Goal: Task Accomplishment & Management: Complete application form

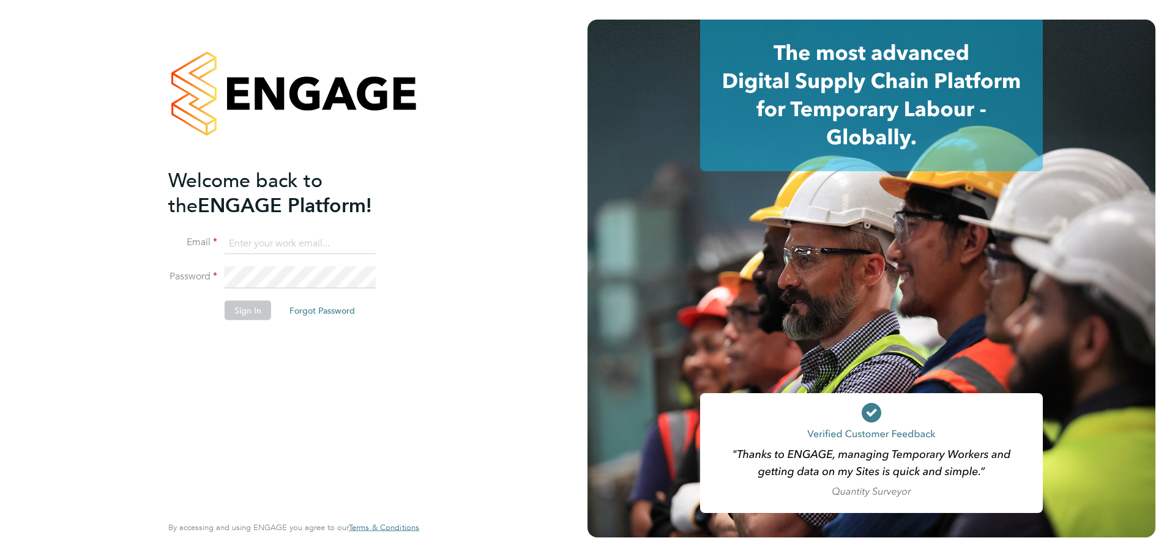
type input "[EMAIL_ADDRESS][PERSON_NAME][DOMAIN_NAME]"
click at [225, 317] on button "Sign In" at bounding box center [248, 310] width 46 height 20
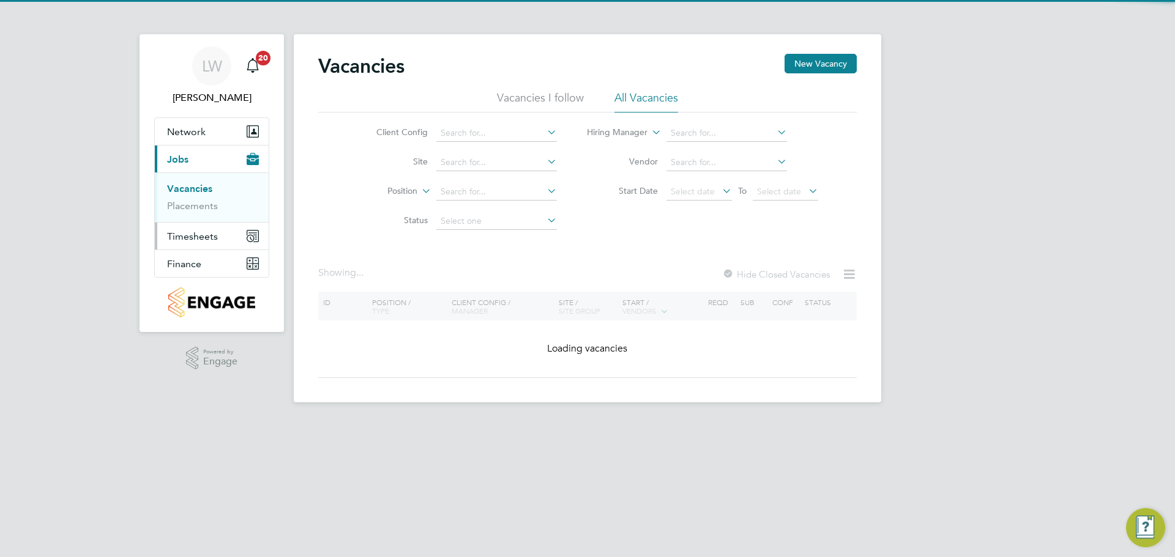
click at [218, 232] on button "Timesheets" at bounding box center [212, 236] width 114 height 27
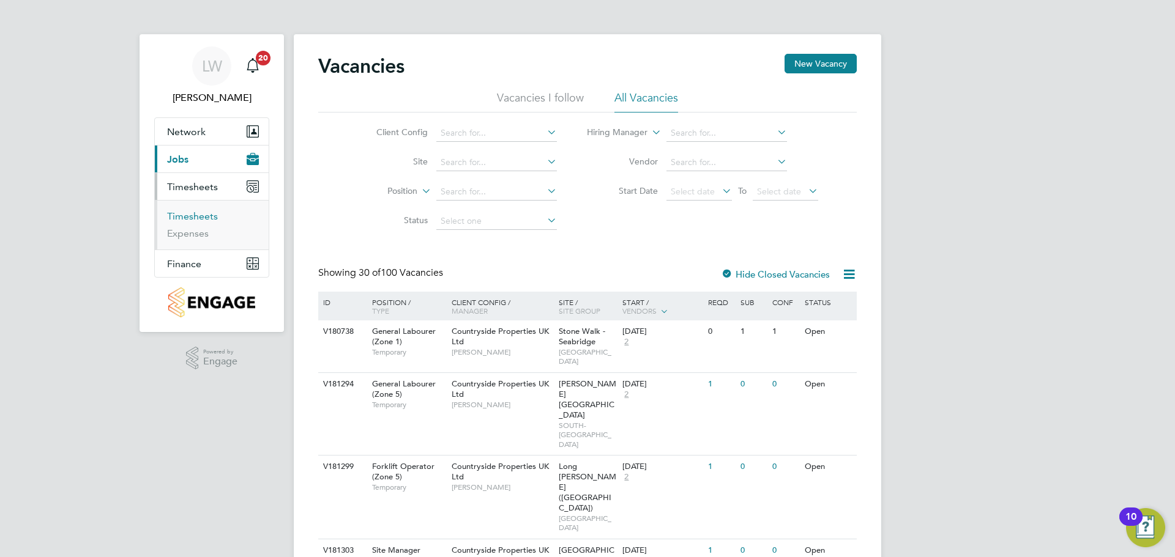
click at [201, 217] on link "Timesheets" at bounding box center [192, 216] width 51 height 12
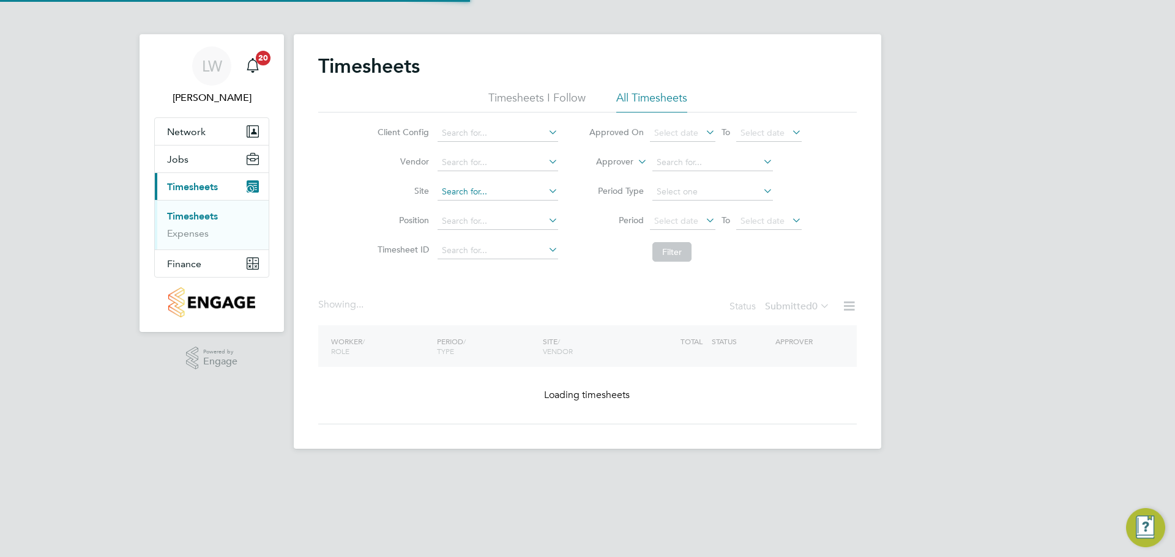
click at [449, 187] on input at bounding box center [497, 192] width 121 height 17
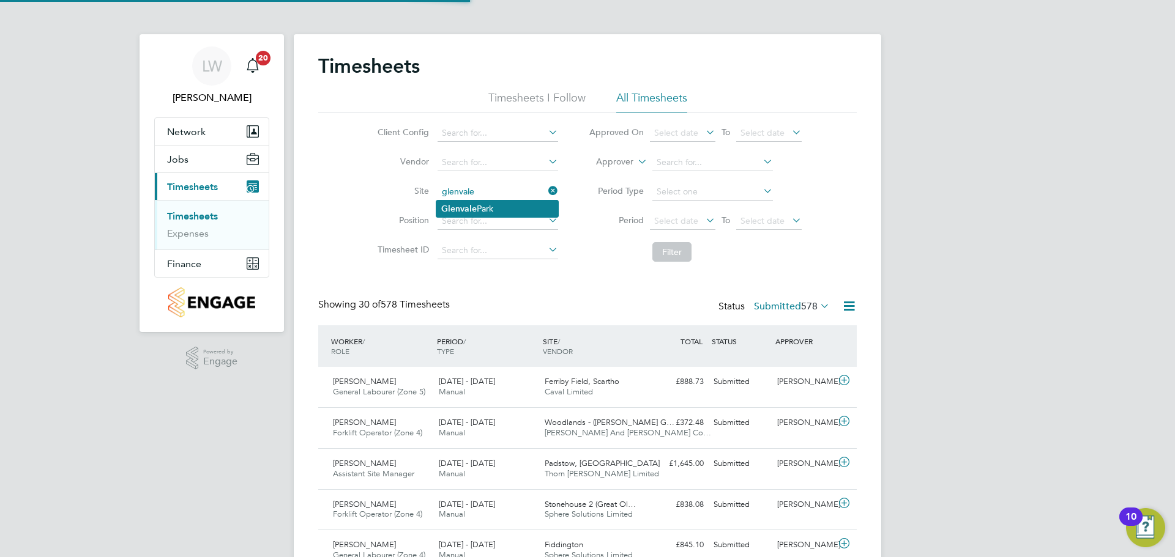
click at [469, 207] on b "Glenvale" at bounding box center [458, 209] width 35 height 10
type input "[GEOGRAPHIC_DATA]"
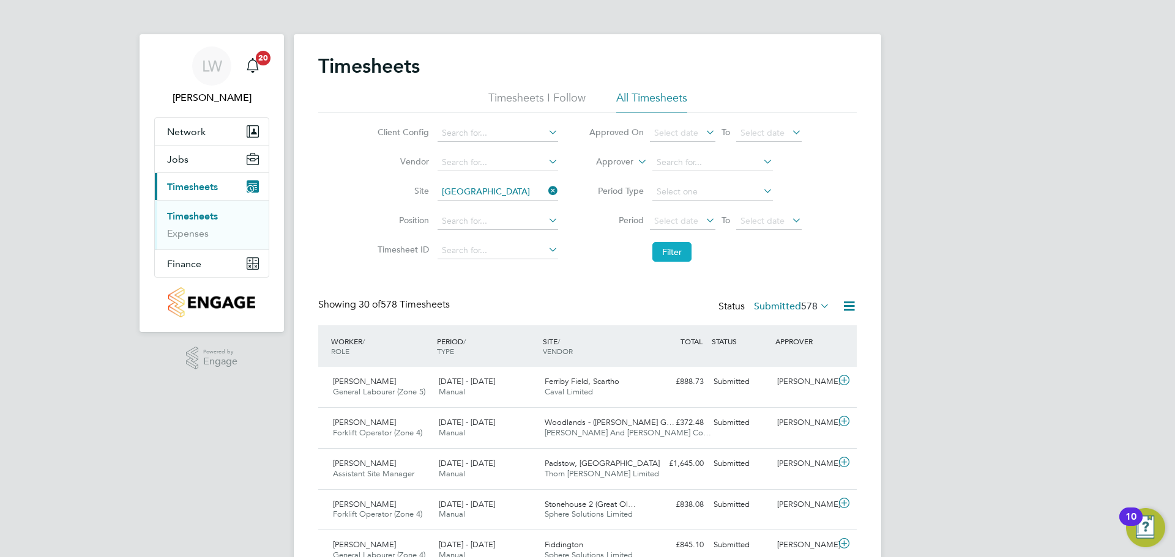
click at [667, 253] on button "Filter" at bounding box center [671, 252] width 39 height 20
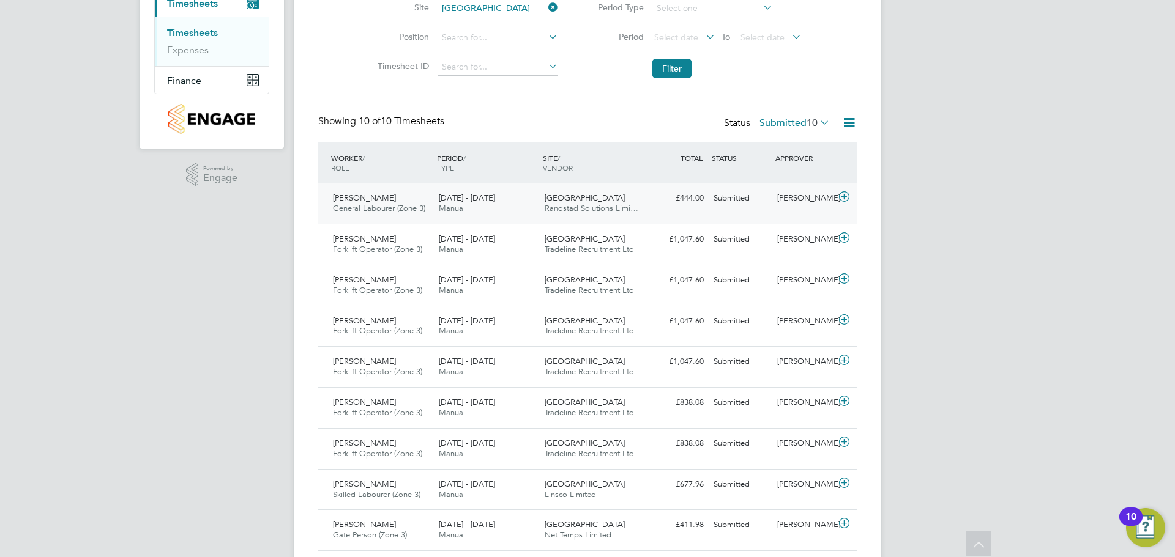
click at [490, 201] on span "15 - 21 Sep 2025" at bounding box center [467, 198] width 56 height 10
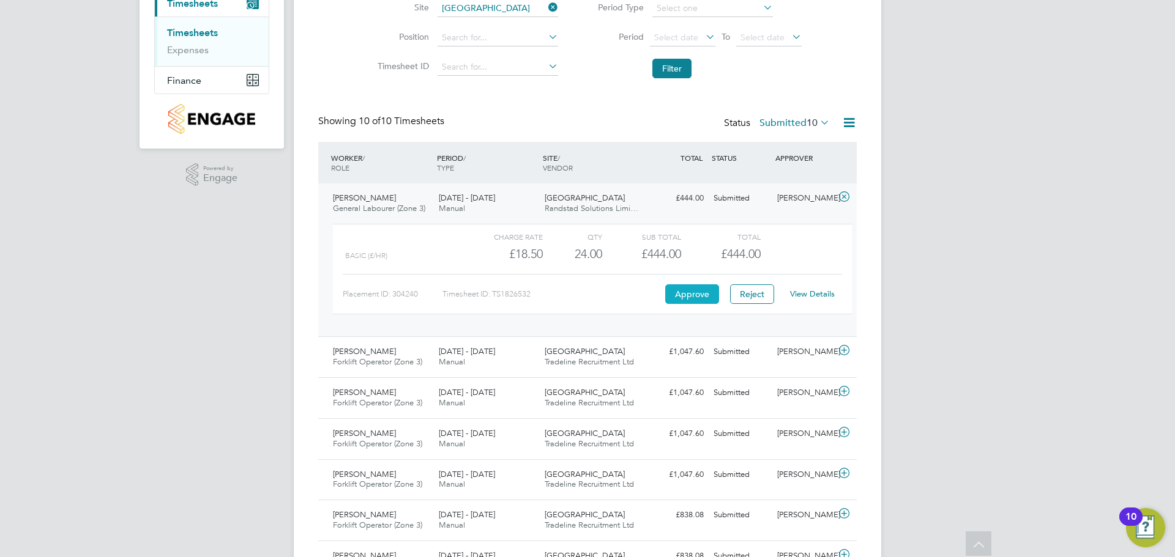
click at [686, 294] on button "Approve" at bounding box center [692, 294] width 54 height 20
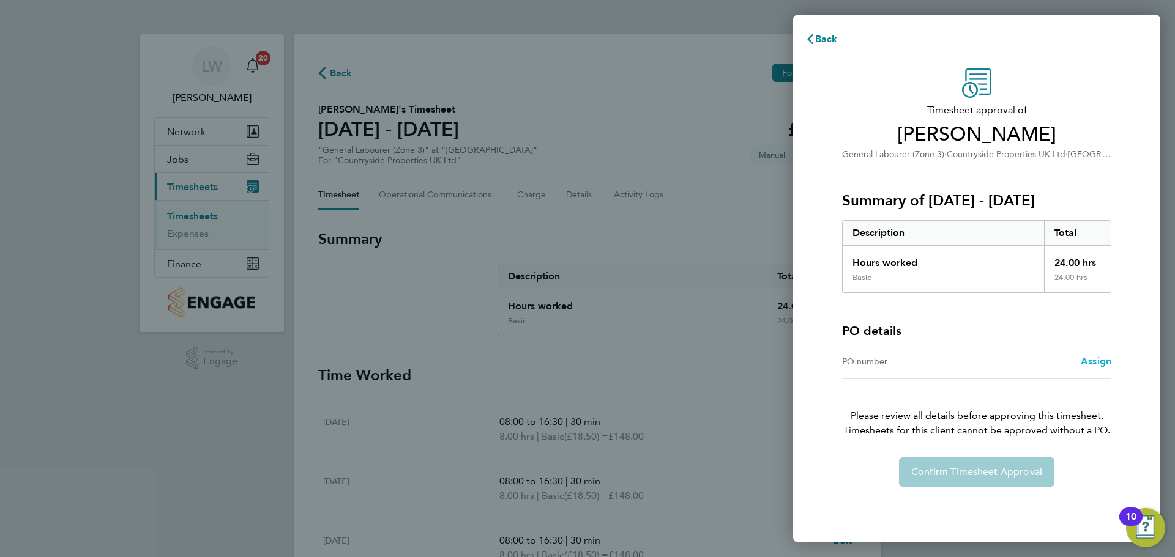
click at [1092, 365] on span "Assign" at bounding box center [1095, 361] width 31 height 12
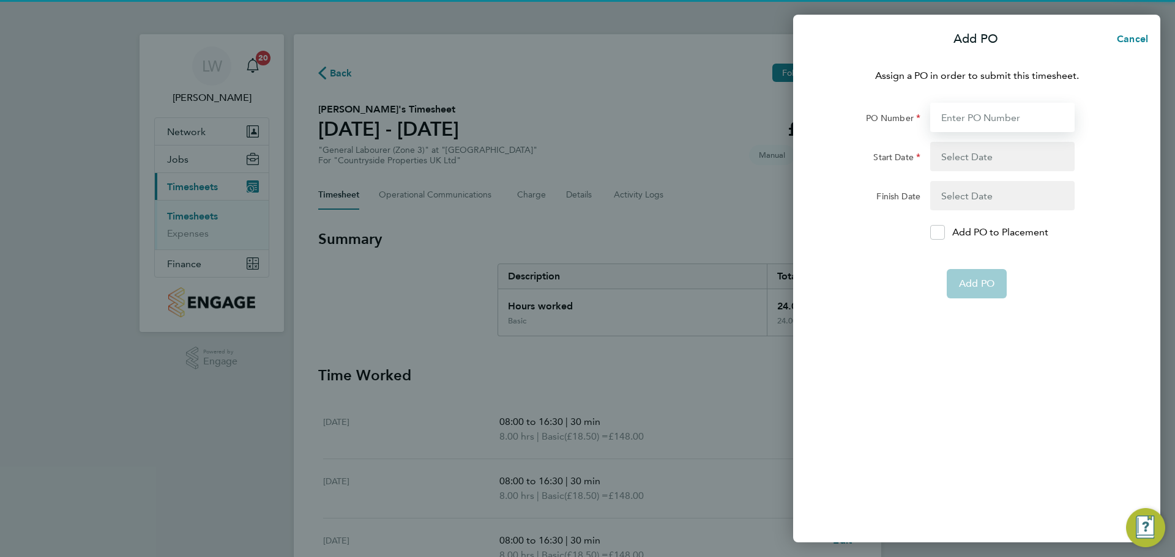
click at [989, 110] on input "PO Number" at bounding box center [1002, 117] width 144 height 29
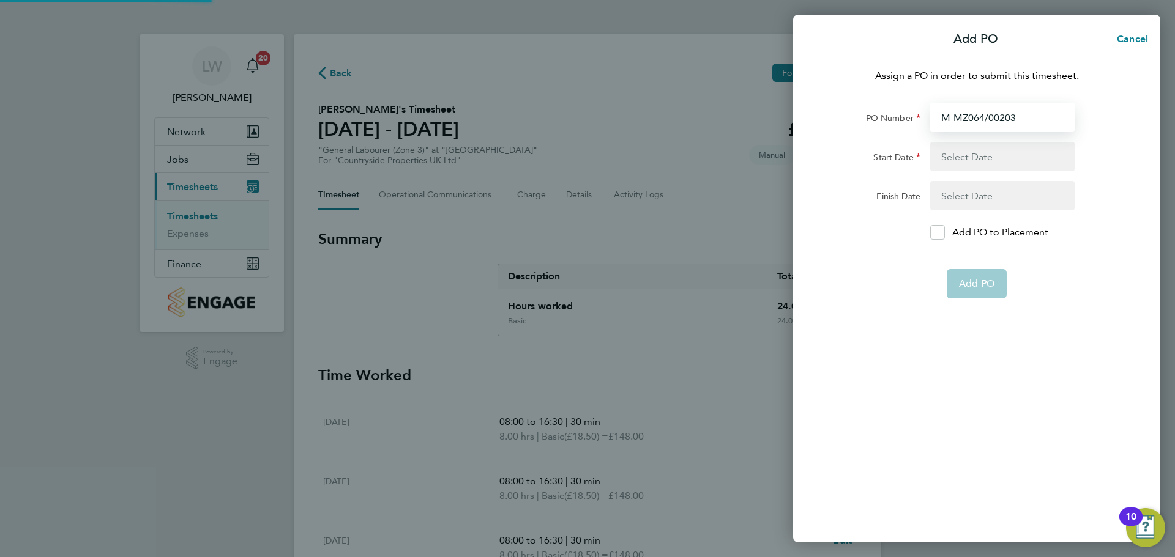
type input "M-MZ064/00203"
click at [1003, 149] on button "button" at bounding box center [1002, 156] width 144 height 29
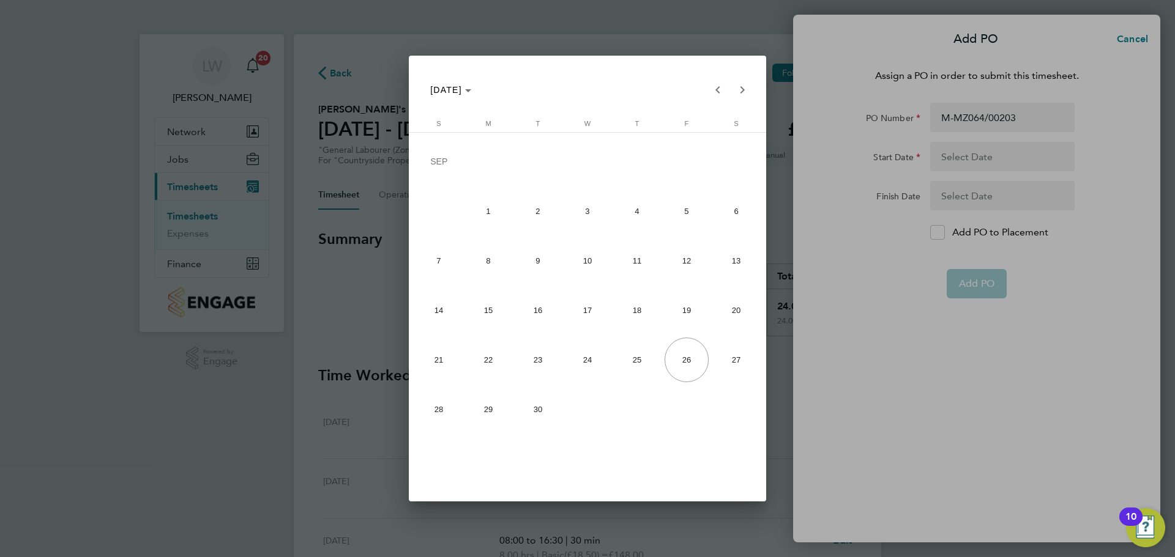
click at [442, 350] on span "21" at bounding box center [439, 360] width 45 height 45
type input "21 Sep 25"
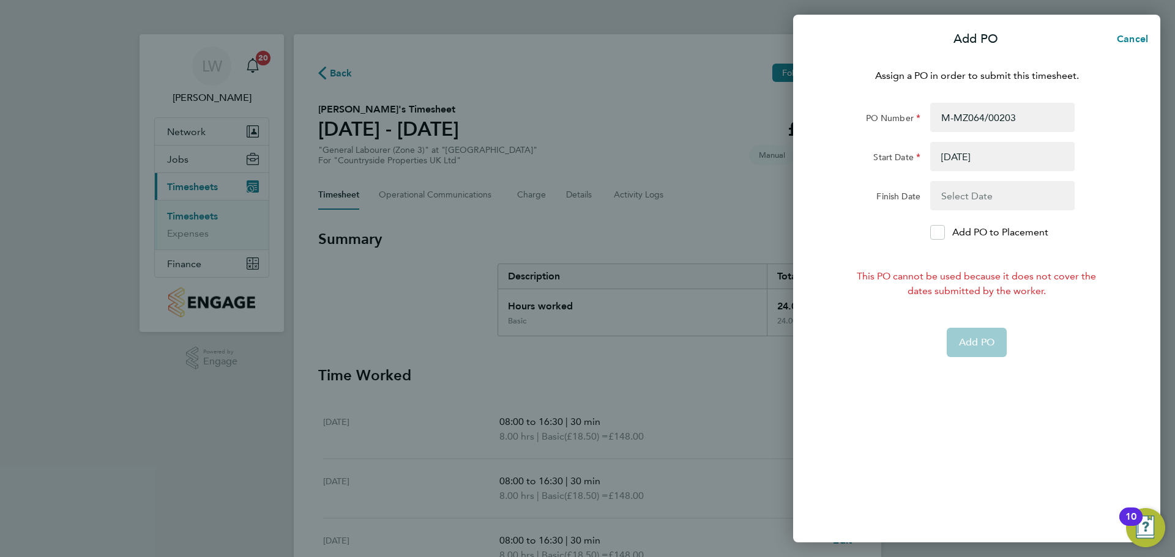
click at [947, 190] on button "button" at bounding box center [1002, 195] width 144 height 29
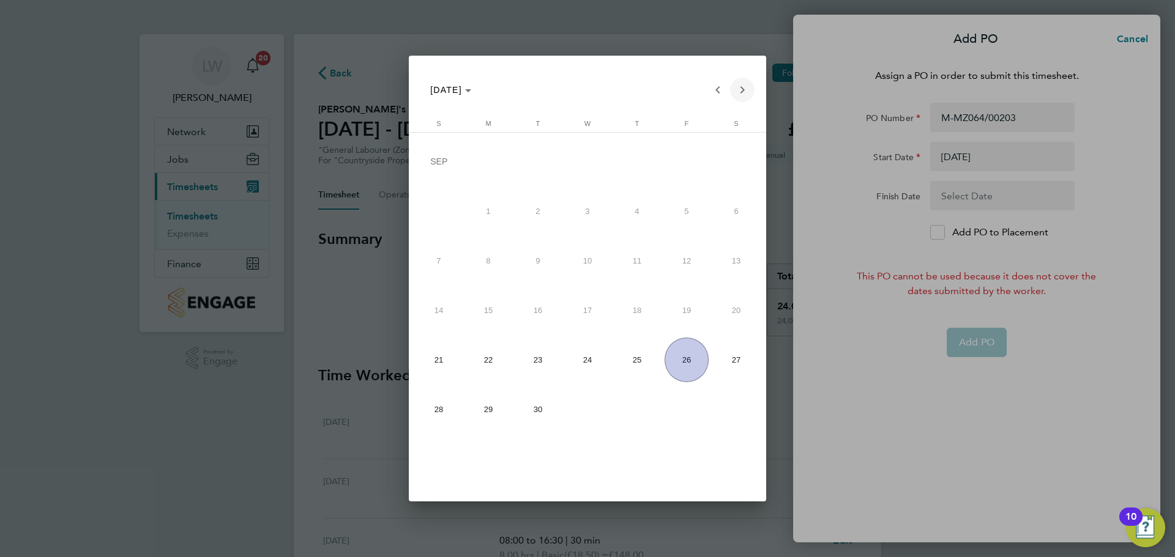
click at [748, 88] on span "Next month" at bounding box center [742, 90] width 24 height 24
click at [747, 88] on span "Next month" at bounding box center [742, 90] width 24 height 24
click at [435, 371] on span "23" at bounding box center [439, 363] width 45 height 45
type input "23 Nov 25"
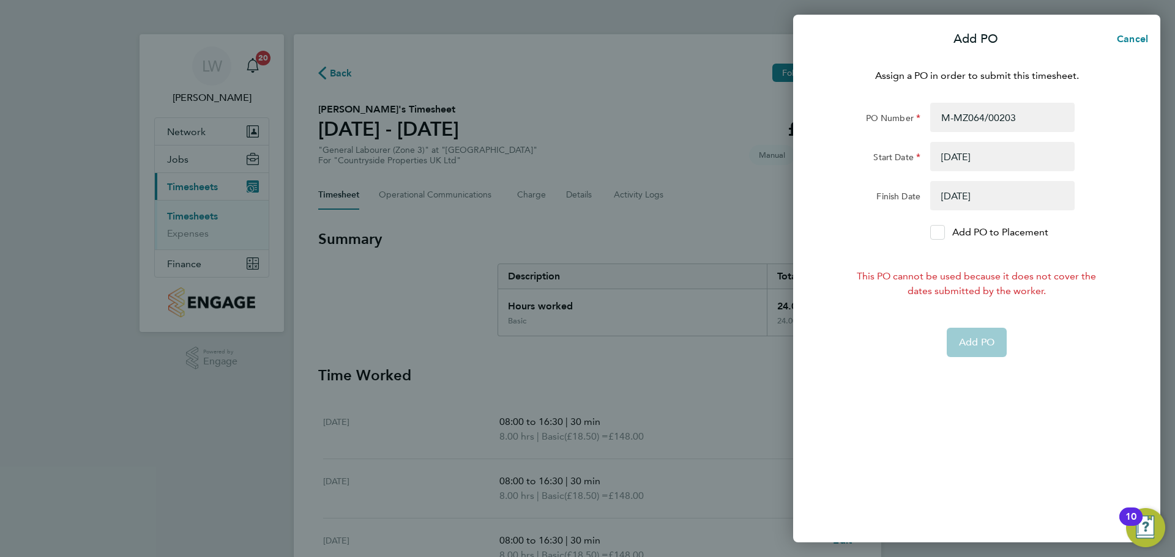
click at [942, 236] on icon at bounding box center [936, 233] width 9 height 8
click at [942, 232] on input "Add PO to Placement" at bounding box center [942, 232] width 0 height 0
click at [978, 354] on app-form-button "Add PO" at bounding box center [976, 342] width 60 height 29
click at [959, 340] on app-form-button "Add PO" at bounding box center [976, 342] width 60 height 29
click at [927, 229] on div "Add PO to Placement" at bounding box center [1002, 232] width 154 height 15
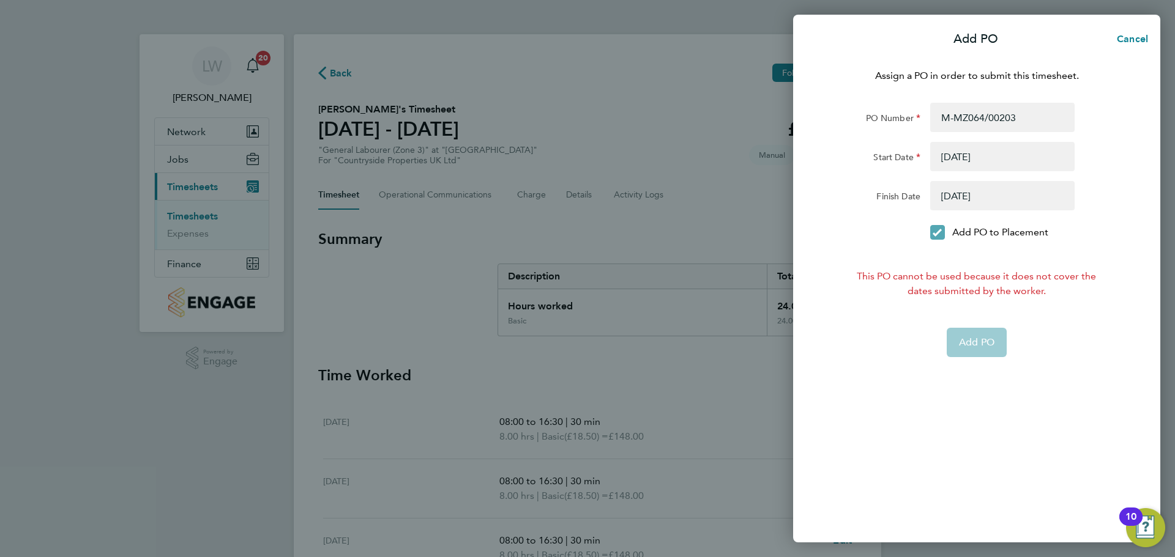
click at [933, 230] on icon at bounding box center [936, 233] width 9 height 8
click at [942, 232] on input "Add PO to Placement" at bounding box center [942, 232] width 0 height 0
click at [935, 229] on icon at bounding box center [936, 233] width 9 height 8
click at [942, 232] on input "Add PO to Placement" at bounding box center [942, 232] width 0 height 0
click at [978, 154] on button "button" at bounding box center [1002, 156] width 144 height 29
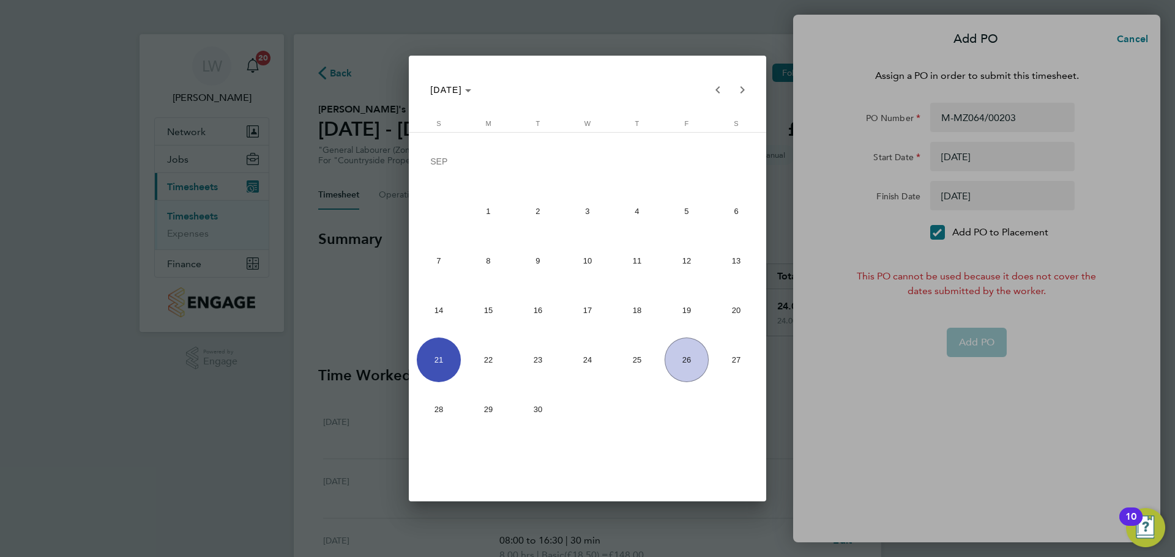
click at [437, 302] on span "14" at bounding box center [439, 310] width 45 height 45
type input "14 Sep 25"
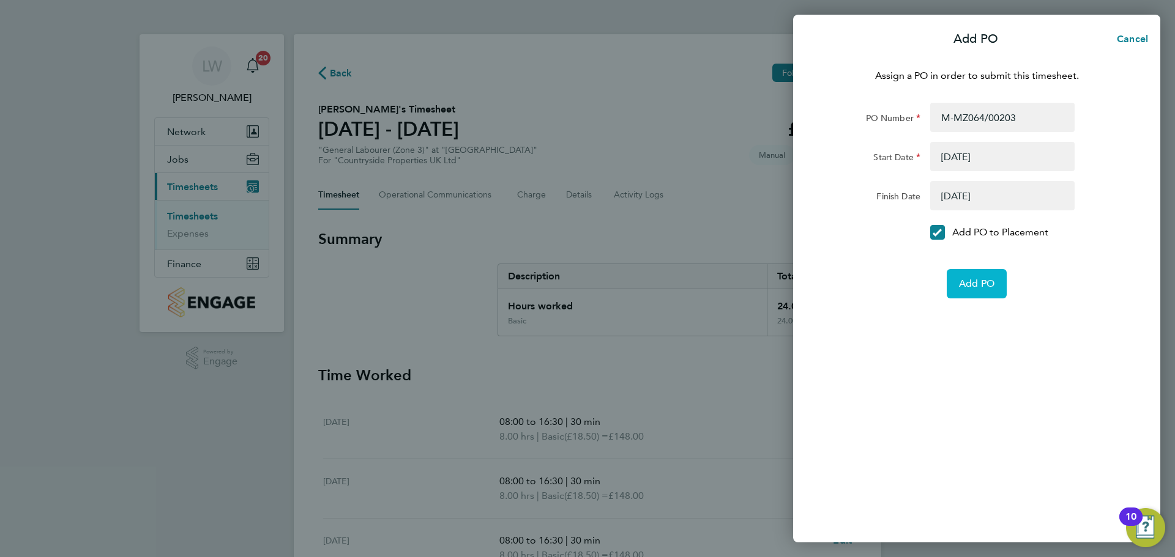
click at [986, 276] on button "Add PO" at bounding box center [976, 283] width 60 height 29
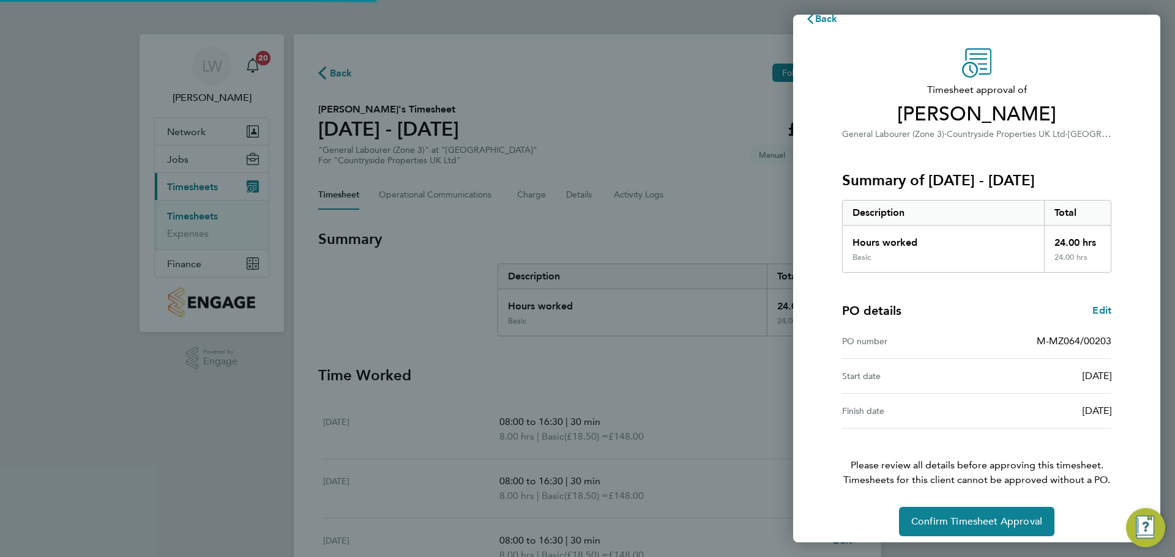
scroll to position [29, 0]
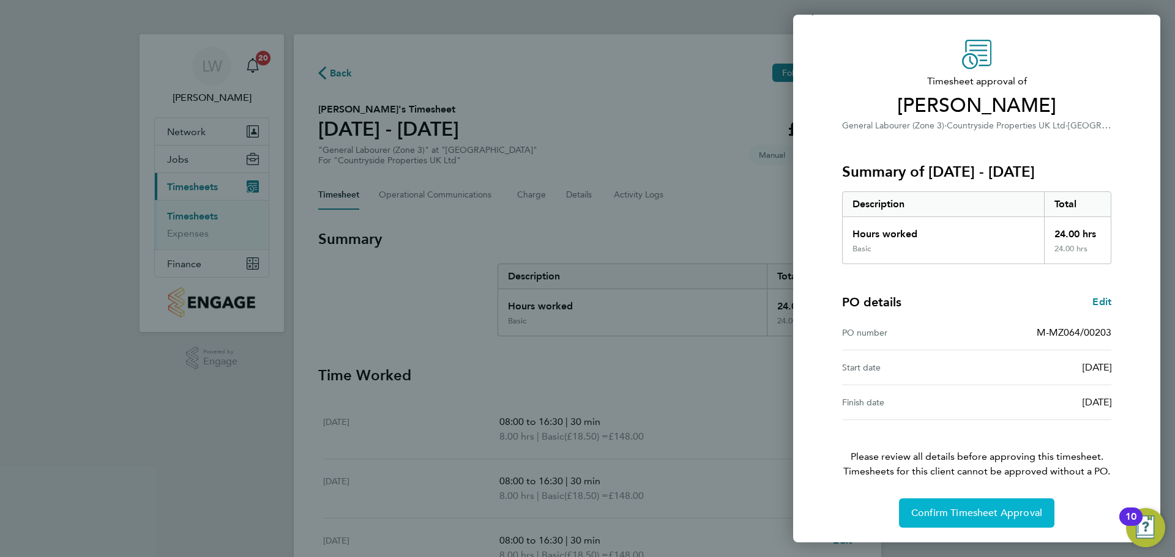
click at [937, 515] on span "Confirm Timesheet Approval" at bounding box center [976, 513] width 131 height 12
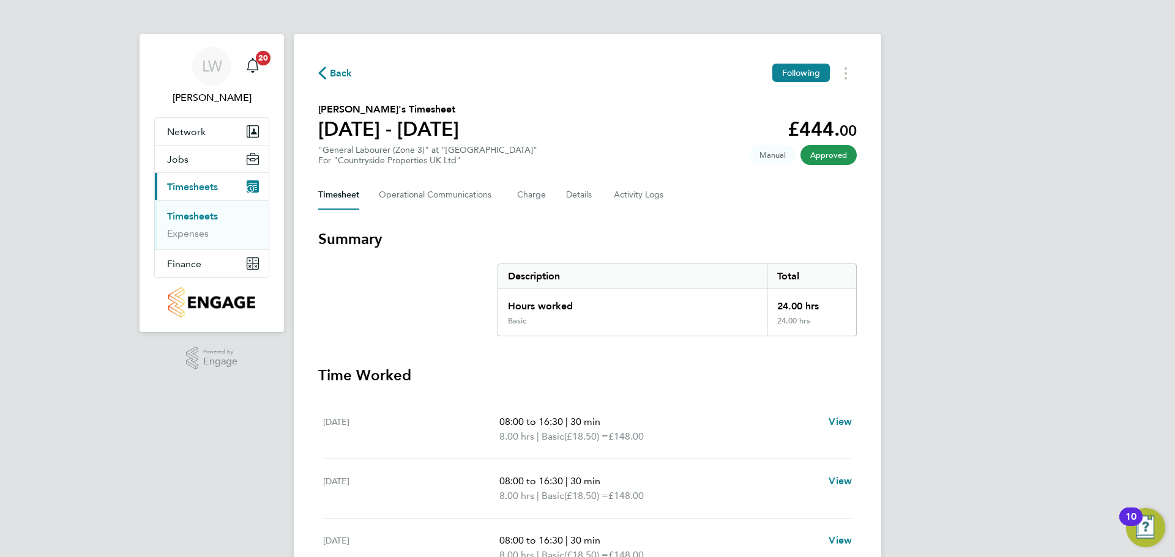
click at [177, 217] on link "Timesheets" at bounding box center [192, 216] width 51 height 12
